Goal: Information Seeking & Learning: Learn about a topic

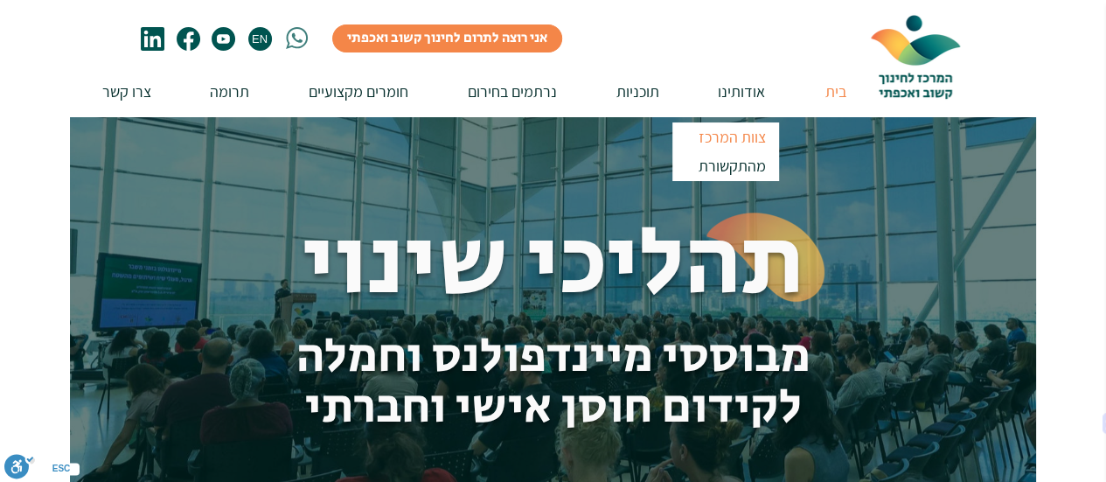
click at [739, 141] on p "צוות המרכז" at bounding box center [731, 136] width 83 height 29
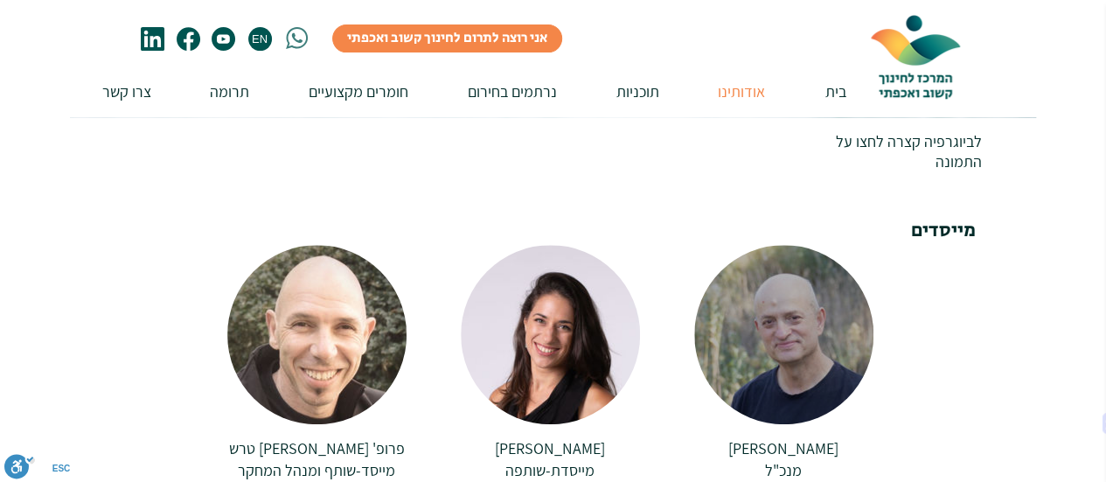
scroll to position [262, 0]
click at [806, 311] on div at bounding box center [783, 333] width 179 height 179
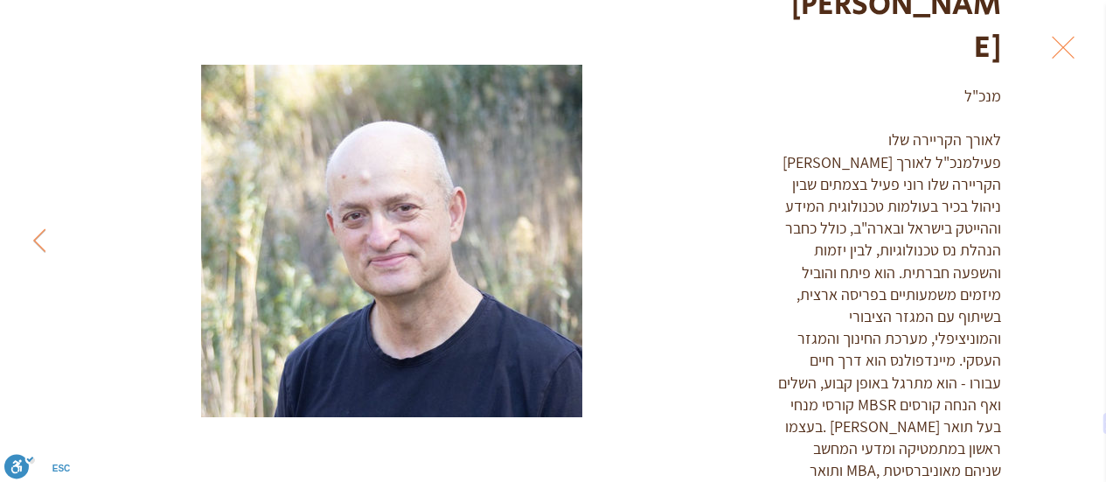
scroll to position [133, 0]
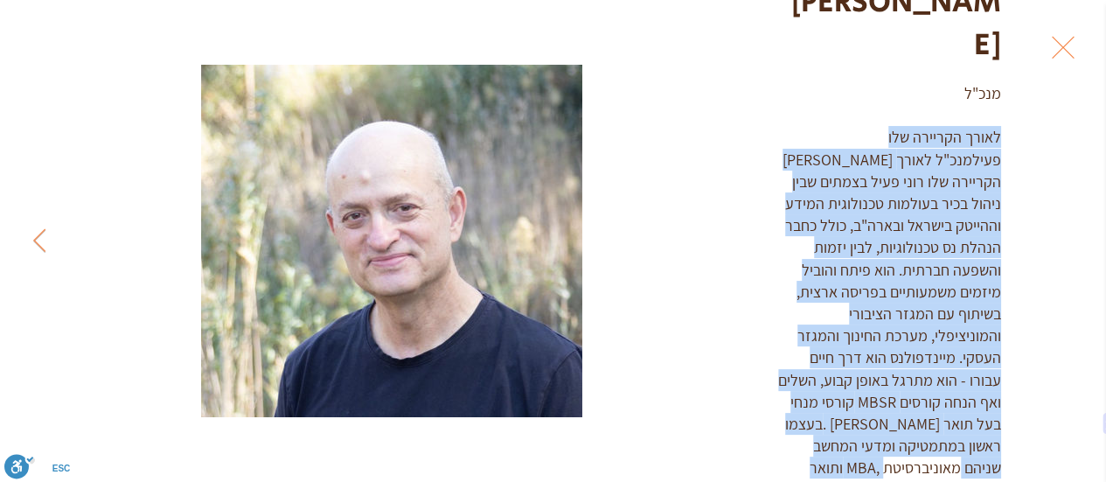
drag, startPoint x: 978, startPoint y: 88, endPoint x: 935, endPoint y: 453, distance: 366.9
click at [935, 453] on div "מנכ"ל לאורך הקריירה שלו [PERSON_NAME] פעילמנכ"ל לאורך הקריירה שלו רוני פעיל בצמ…" at bounding box center [890, 291] width 224 height 419
copy div "לאורך הקריירה שלו [PERSON_NAME] פעילמנכ"ל לאורך הקריירה שלו רוני פעיל בצמתים שב…"
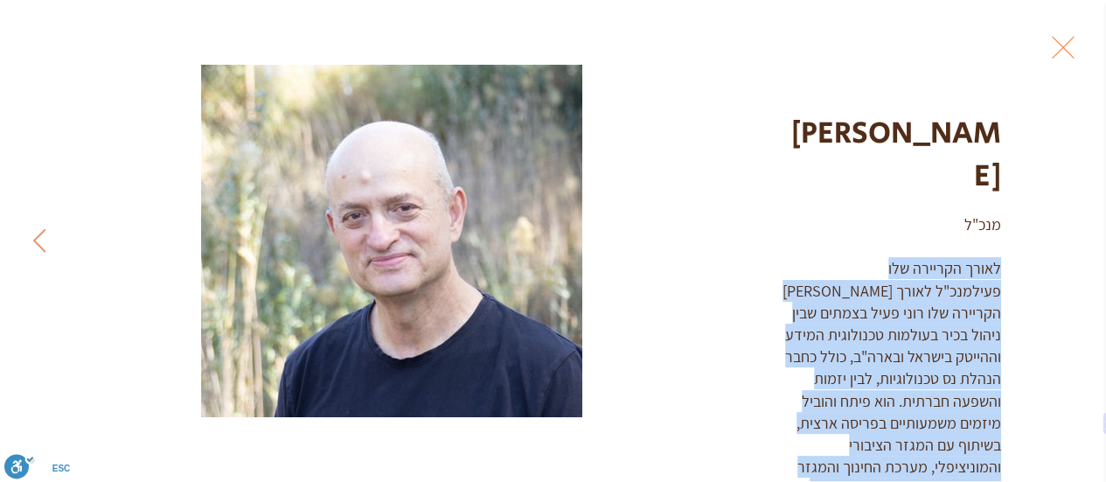
scroll to position [0, 0]
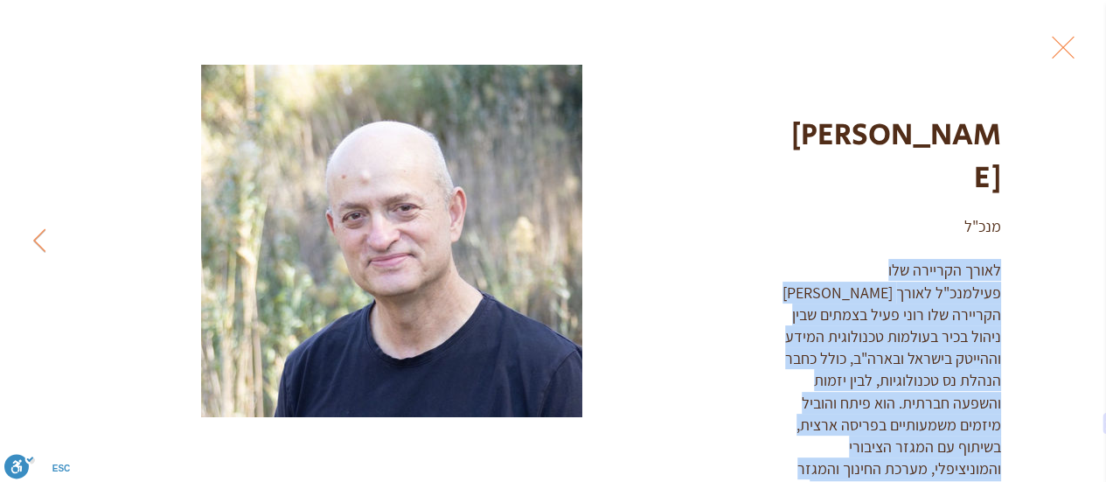
click at [1079, 43] on button "Exit expand mode" at bounding box center [1062, 45] width 33 height 38
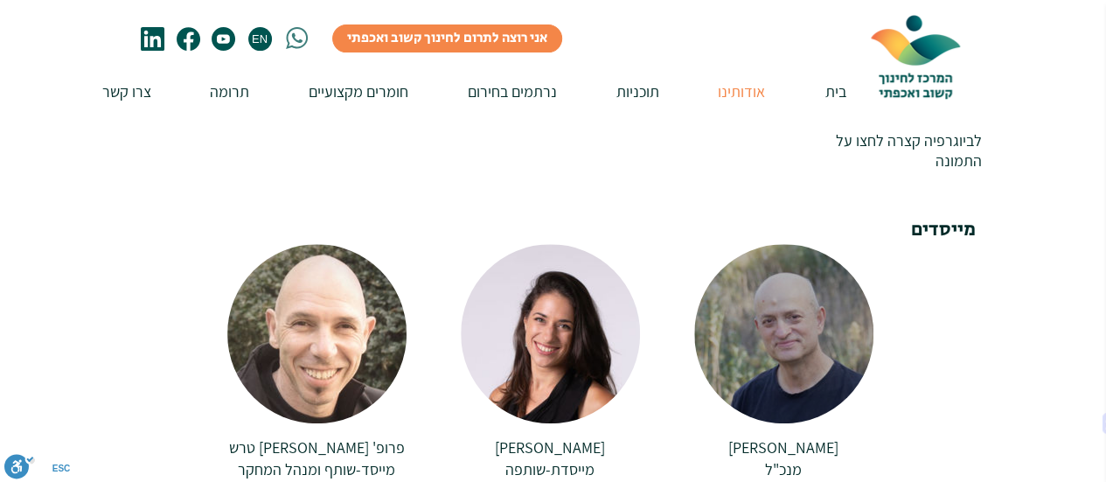
click at [787, 437] on span "[PERSON_NAME]" at bounding box center [783, 447] width 110 height 20
